Goal: Task Accomplishment & Management: Use online tool/utility

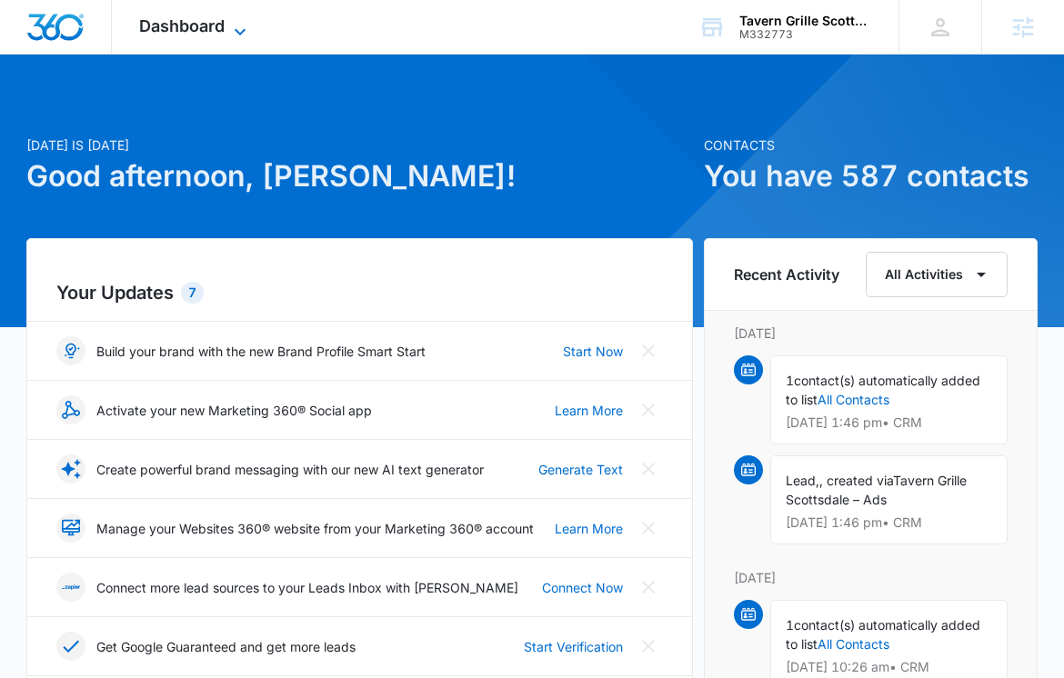
click at [191, 25] on span "Dashboard" at bounding box center [181, 25] width 85 height 19
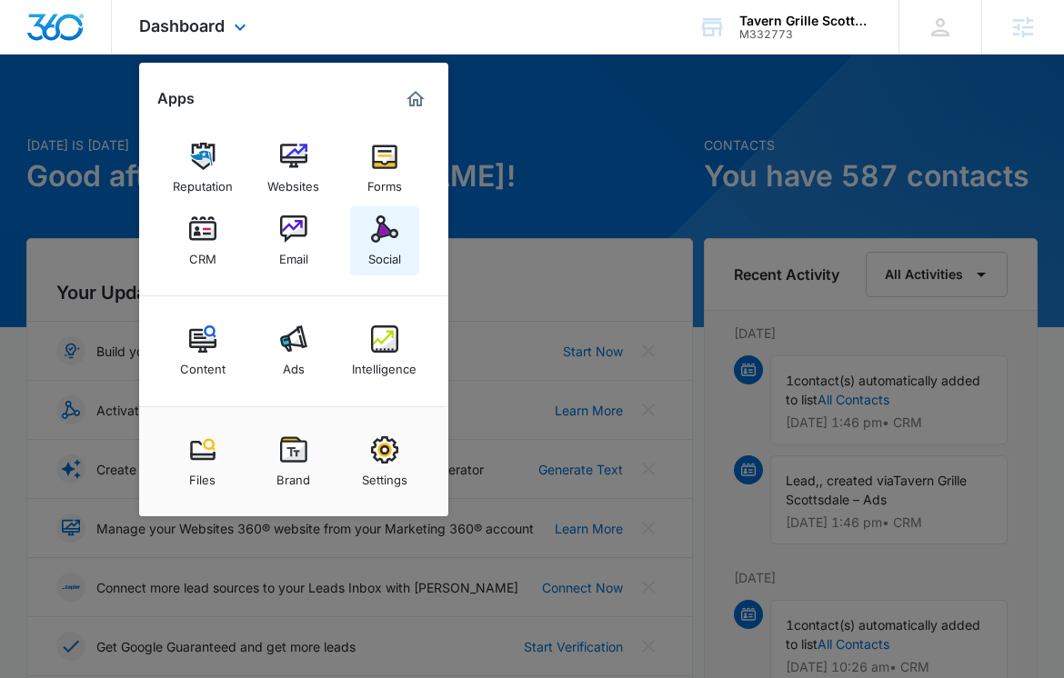
click at [374, 230] on img at bounding box center [384, 228] width 27 height 27
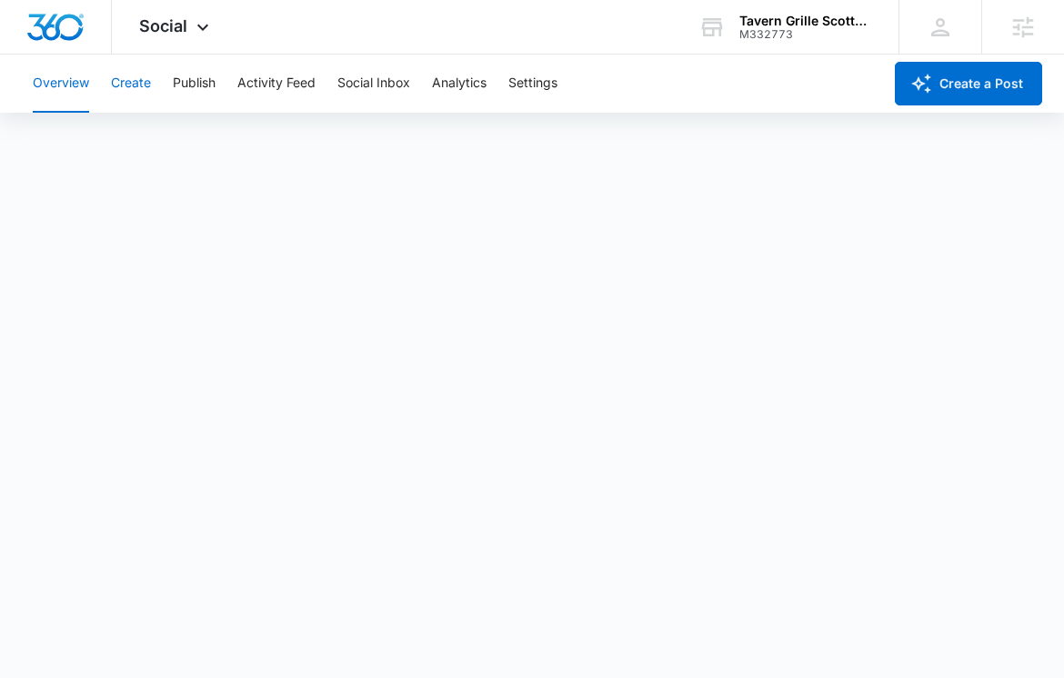
click at [130, 85] on button "Create" at bounding box center [131, 84] width 40 height 58
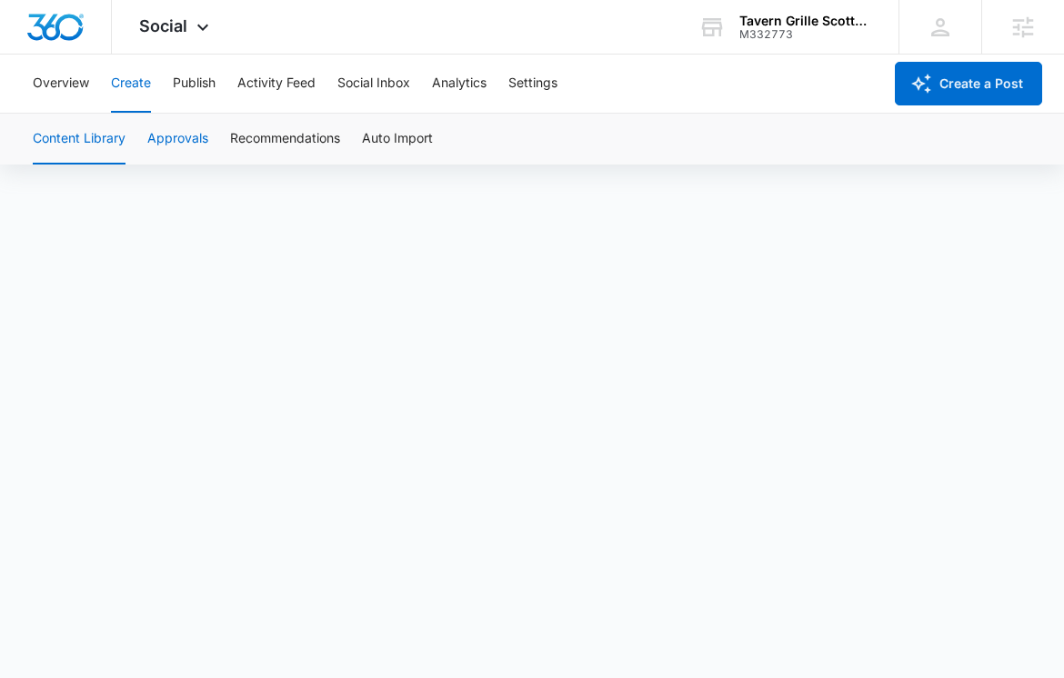
click at [176, 132] on button "Approvals" at bounding box center [177, 139] width 61 height 51
